Goal: Navigation & Orientation: Find specific page/section

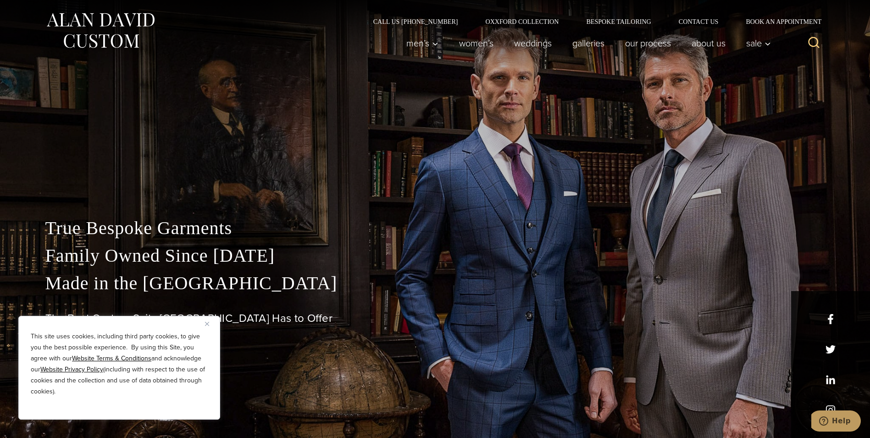
click at [205, 322] on img "Close" at bounding box center [207, 324] width 4 height 4
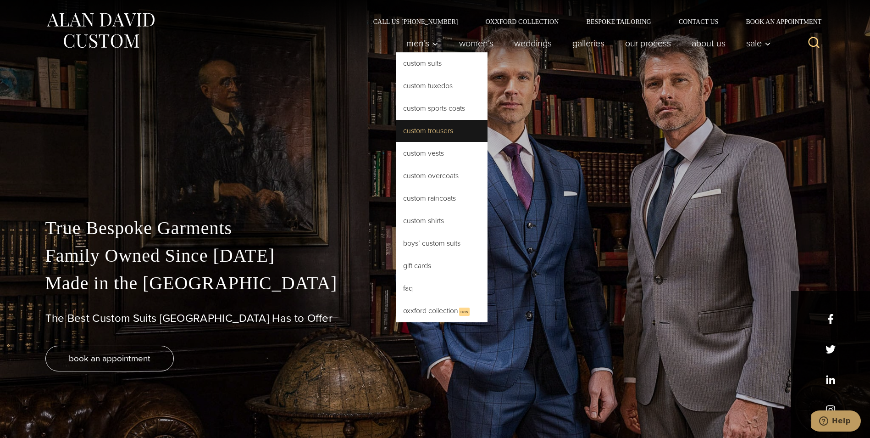
click at [427, 128] on link "Custom Trousers" at bounding box center [442, 131] width 92 height 22
